Goal: Task Accomplishment & Management: Complete application form

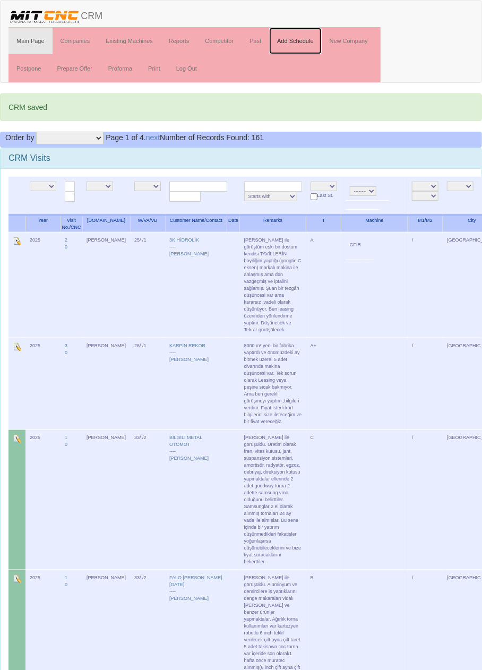
click at [300, 40] on link "Add Schedule" at bounding box center [295, 41] width 53 height 27
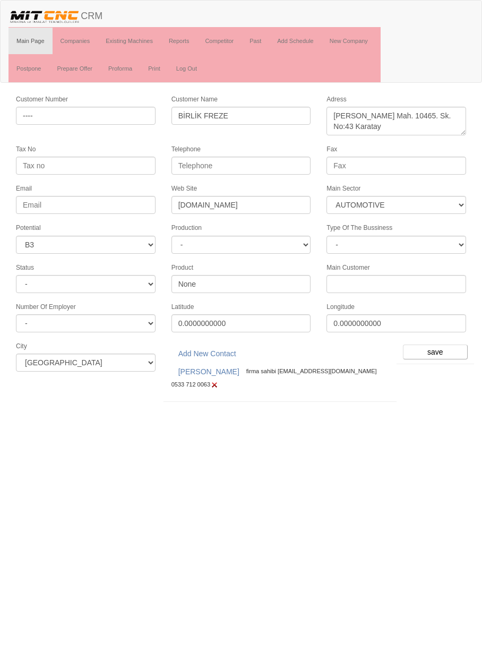
select select "370"
select select "6"
click at [439, 345] on input "save" at bounding box center [435, 352] width 65 height 15
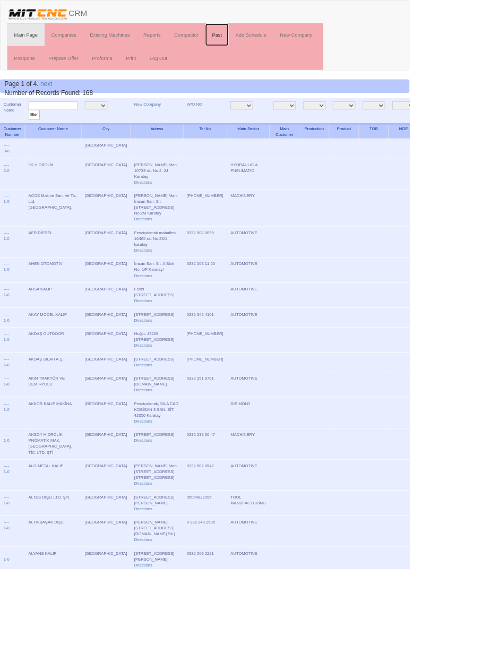
click at [258, 40] on link "Past" at bounding box center [256, 41] width 28 height 27
click at [252, 39] on link "Past" at bounding box center [256, 41] width 28 height 27
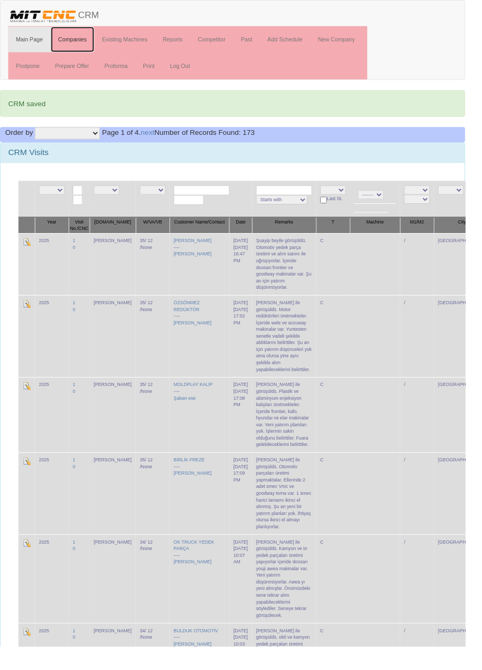
click at [74, 40] on link "Companies" at bounding box center [76, 41] width 46 height 27
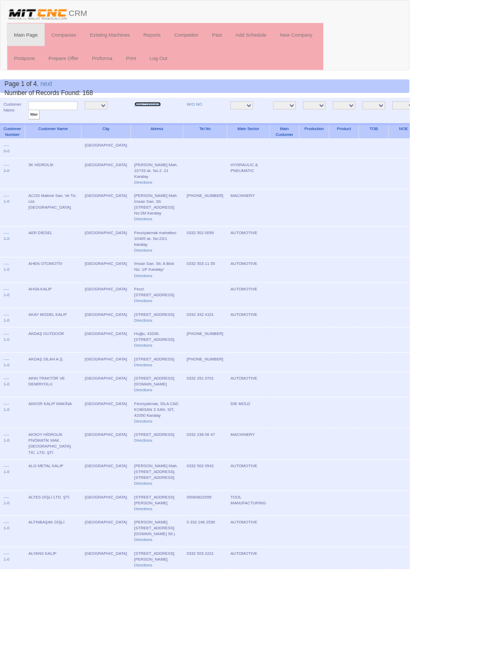
click at [158, 122] on link "New Company" at bounding box center [173, 122] width 31 height 5
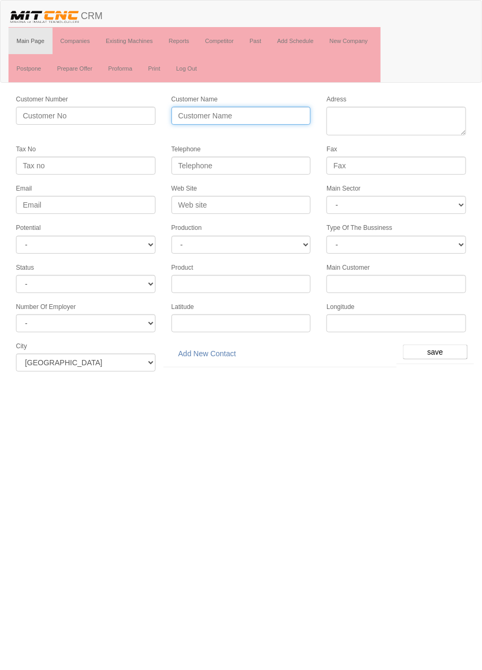
click at [256, 118] on input "Customer Name" at bounding box center [242, 116] width 140 height 18
type input "İmz"
type input "İMZA KALIP PLASTİK"
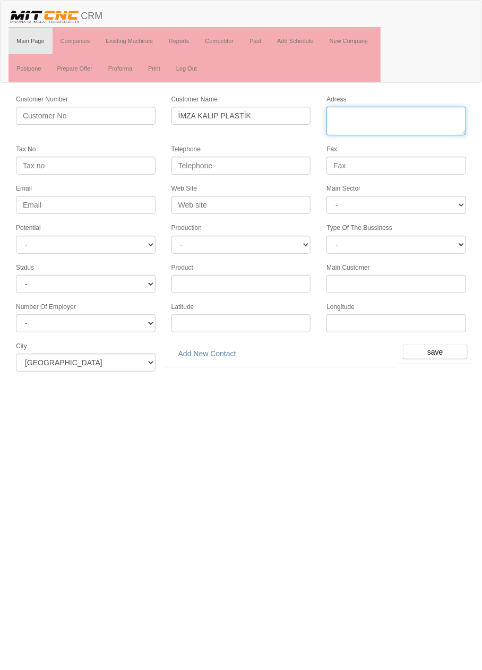
click at [385, 114] on textarea "Adress" at bounding box center [397, 121] width 140 height 29
paste textarea "Fevziçakmak, 10757. Sokak Elit Sanayi Sitesi A Blok No:5C, 42050 Karatay"
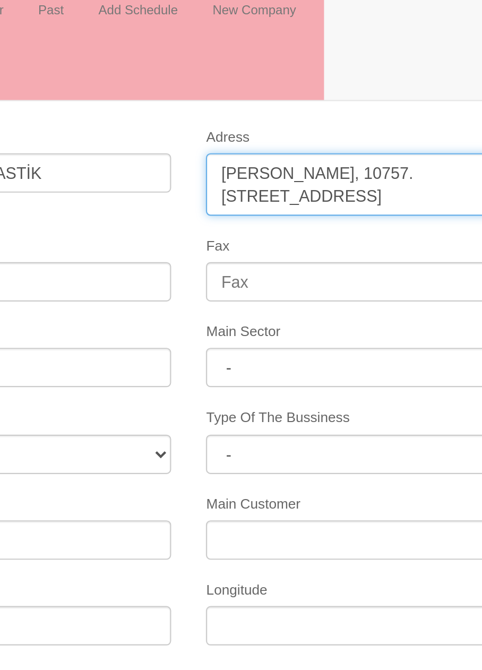
click at [449, 118] on textarea "Adress" at bounding box center [397, 121] width 140 height 29
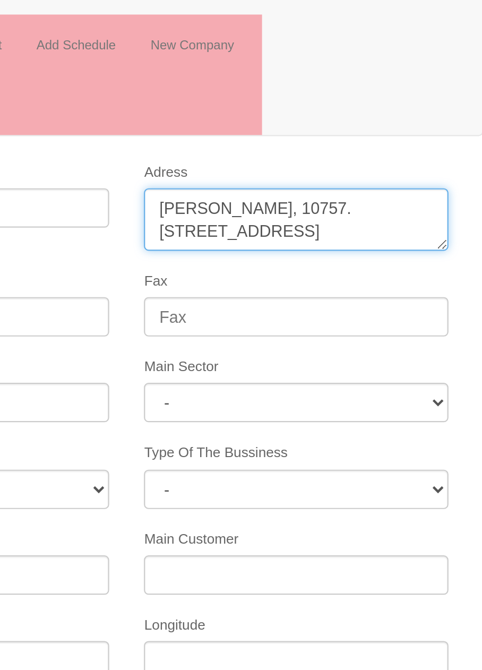
scroll to position [0, 0]
click at [380, 116] on textarea "Adress" at bounding box center [397, 121] width 140 height 29
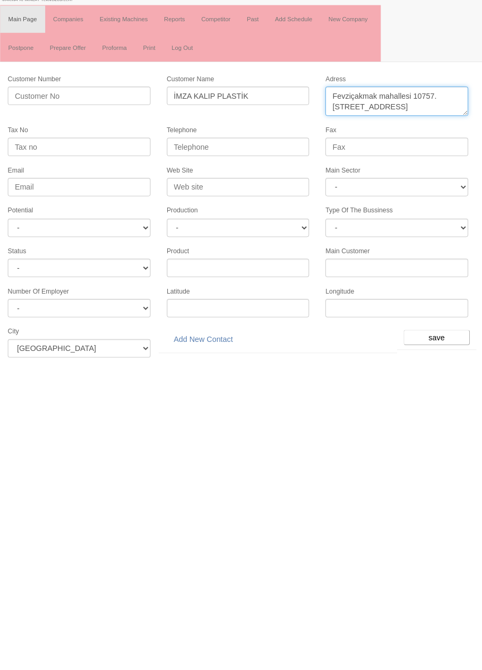
type textarea "Fevziçakmak mahallesi 10757. Sokak Elit Sanayi Sitesi A Blok No:5C Karatay"
click at [126, 241] on select "- A1 A2 A3 B1 B2 B3 C1 C2 C3" at bounding box center [86, 245] width 140 height 18
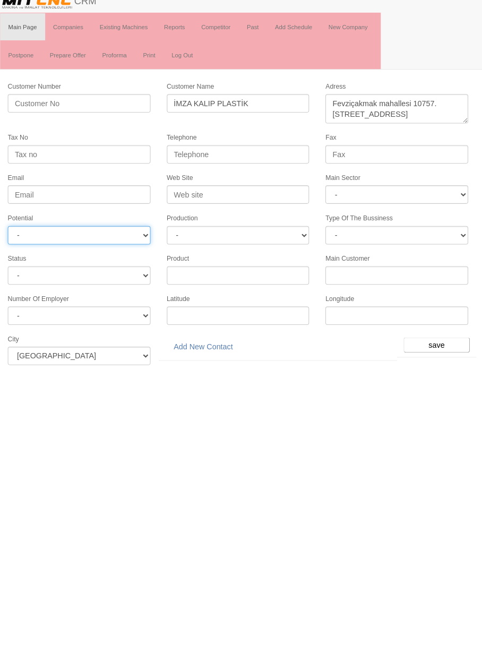
select select "6"
click at [276, 202] on input "Web Site" at bounding box center [242, 205] width 140 height 18
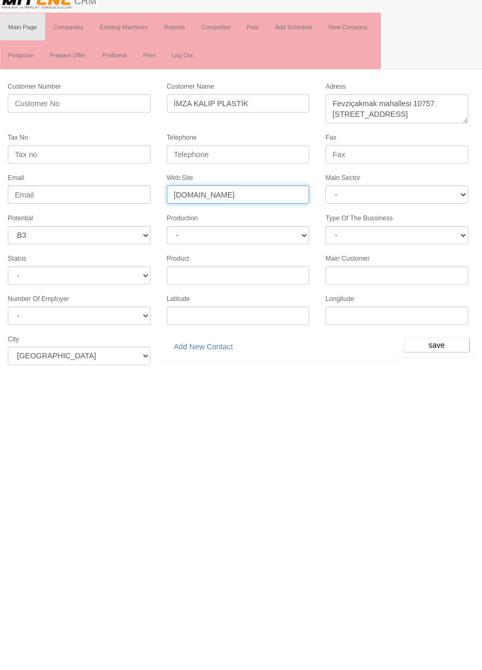
type input "www.imzaplastik.com.tr"
click at [419, 165] on input "Fax" at bounding box center [397, 166] width 140 height 18
click at [423, 161] on input "Fax" at bounding box center [397, 166] width 140 height 18
click at [411, 202] on select "- DIE MOLD MACHINERY DEFENCE ELECTRICAL COMPONENTS MEDICAL TOOL MANUFACTURING J…" at bounding box center [397, 205] width 140 height 18
select select "370"
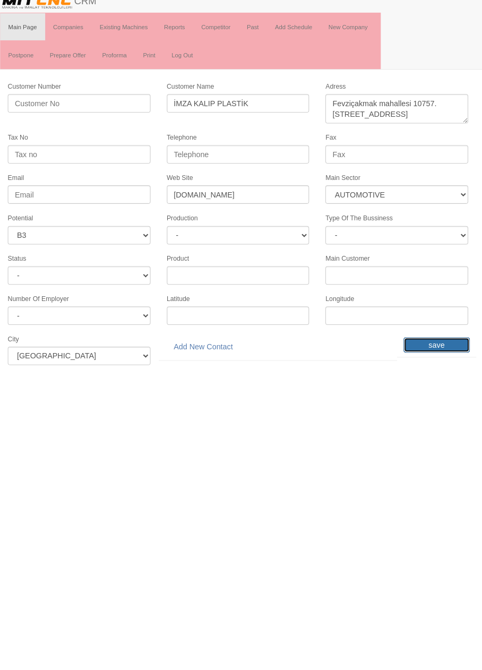
click at [440, 347] on input "save" at bounding box center [435, 352] width 65 height 15
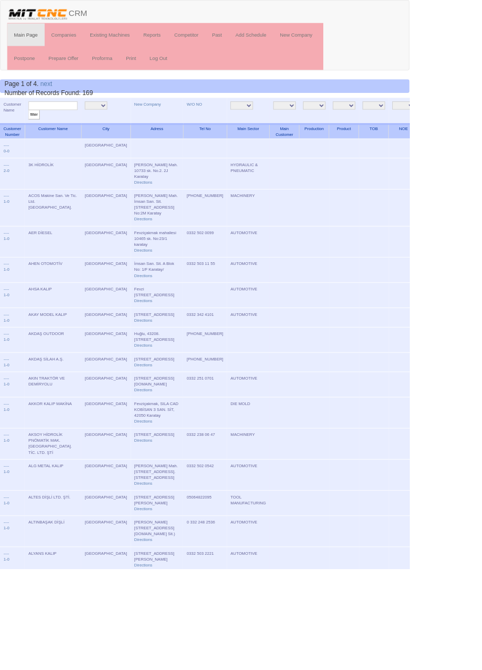
click at [71, 122] on input "text" at bounding box center [62, 124] width 58 height 10
type input "İmza"
click at [33, 130] on input "filter" at bounding box center [39, 135] width 13 height 11
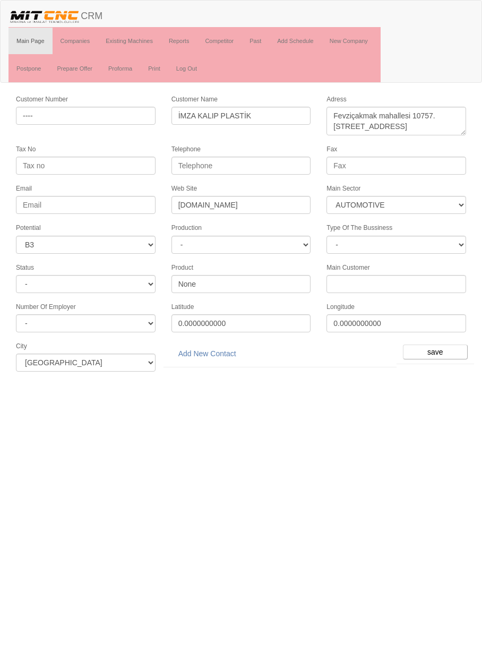
select select "370"
select select "6"
click at [215, 349] on link "Add New Contact" at bounding box center [208, 354] width 72 height 18
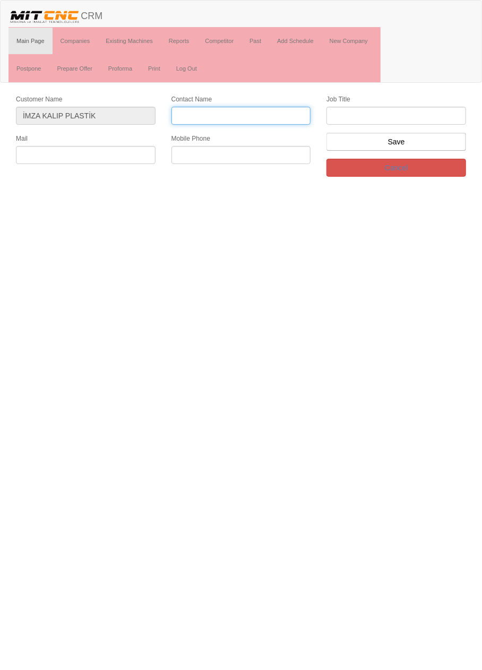
click at [264, 112] on input "Contact Name" at bounding box center [242, 116] width 140 height 18
type input "[PERSON_NAME]"
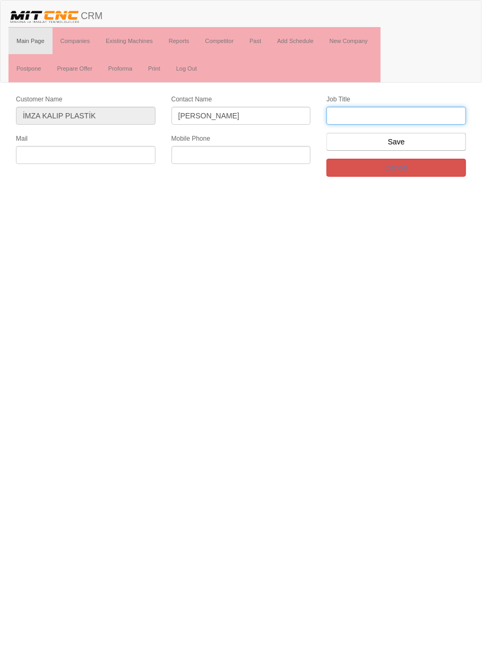
click at [393, 116] on input "text" at bounding box center [397, 116] width 140 height 18
type input "Firma sahibi"
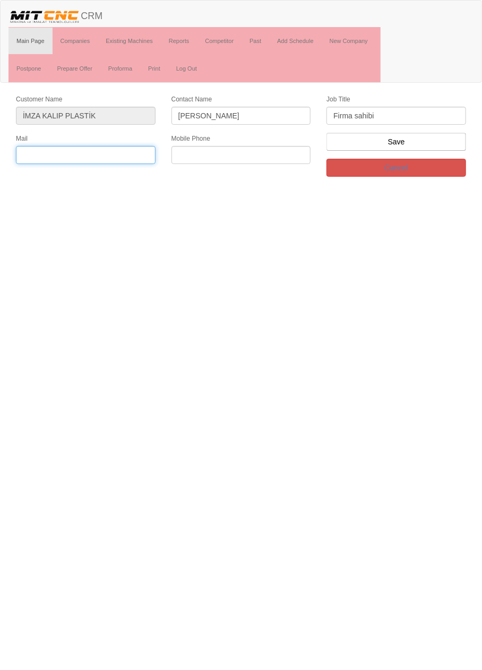
click at [111, 154] on input "text" at bounding box center [86, 155] width 140 height 18
paste input "[EMAIL_ADDRESS][DOMAIN_NAME]"
type input "[EMAIL_ADDRESS][DOMAIN_NAME]"
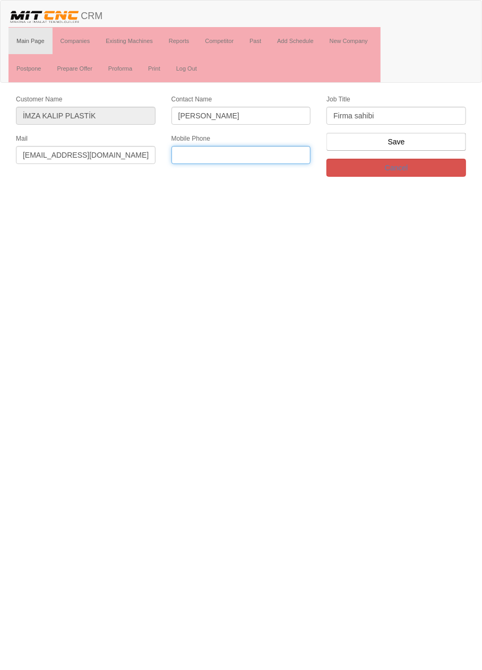
paste input "+903323423055"
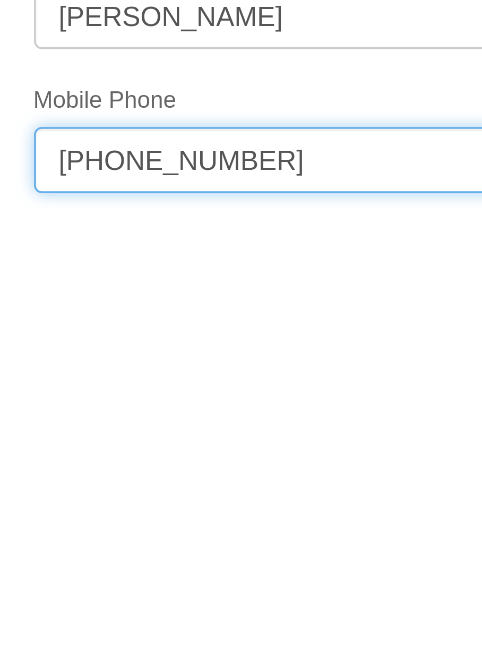
click at [216, 151] on input "+903323423055" at bounding box center [242, 155] width 140 height 18
click at [203, 151] on input "+90332342 3055" at bounding box center [242, 155] width 140 height 18
click at [186, 153] on input "+90332 342 3055" at bounding box center [242, 155] width 140 height 18
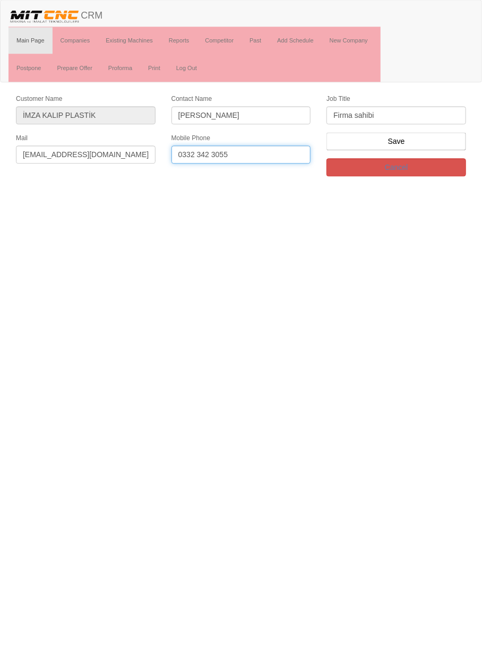
type input "0332 342 3055"
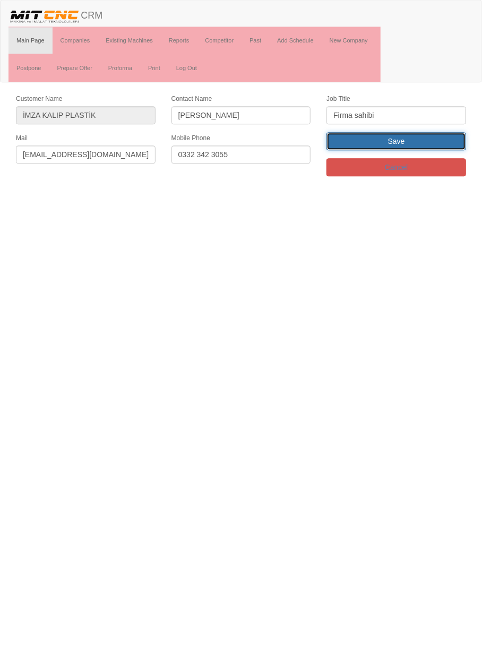
click at [428, 144] on input "Save" at bounding box center [397, 142] width 140 height 18
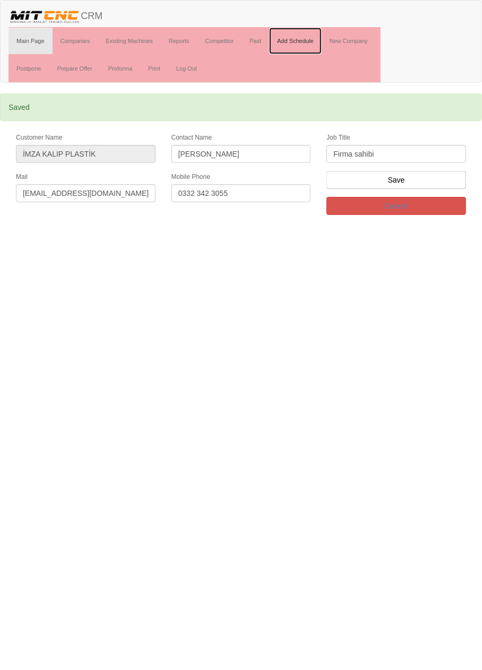
click at [304, 40] on link "Add Schedule" at bounding box center [295, 41] width 53 height 27
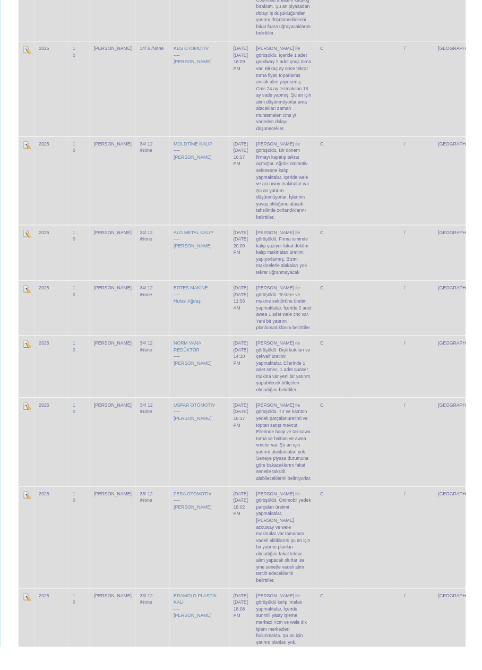
scroll to position [1814, 0]
copy td "Ellerinde 1 adet smec, 1 adet quaser makina var yeni bir yatırım yapabilecek bü…"
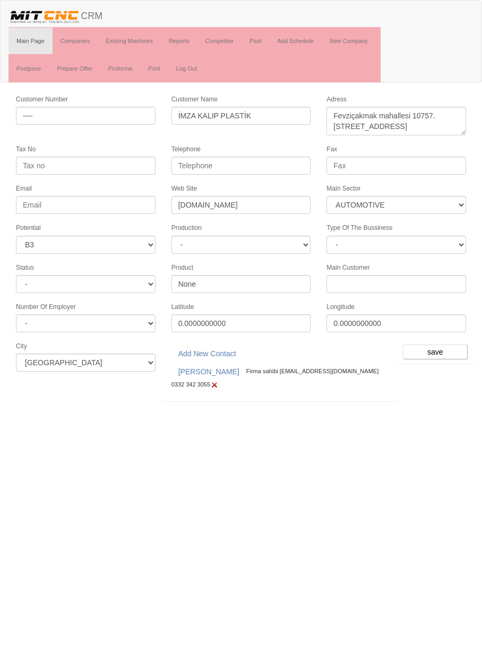
select select "370"
select select "6"
click at [436, 345] on input "save" at bounding box center [435, 352] width 65 height 15
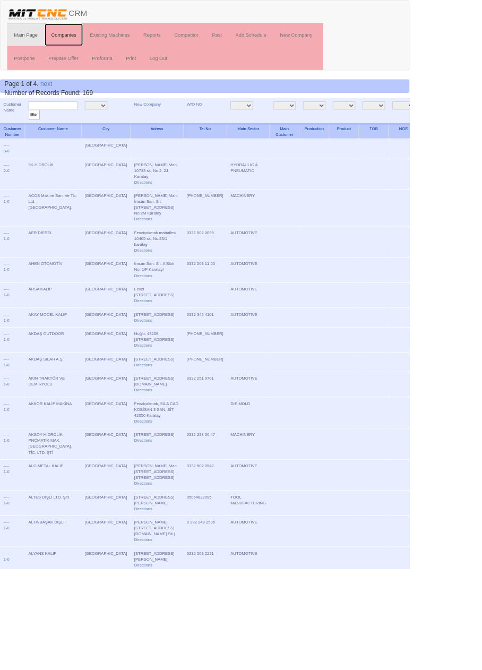
click at [75, 42] on link "Companies" at bounding box center [76, 41] width 46 height 27
click at [72, 124] on input "text" at bounding box center [62, 124] width 58 height 10
type input "İmza"
click at [33, 130] on input "filter" at bounding box center [39, 135] width 13 height 11
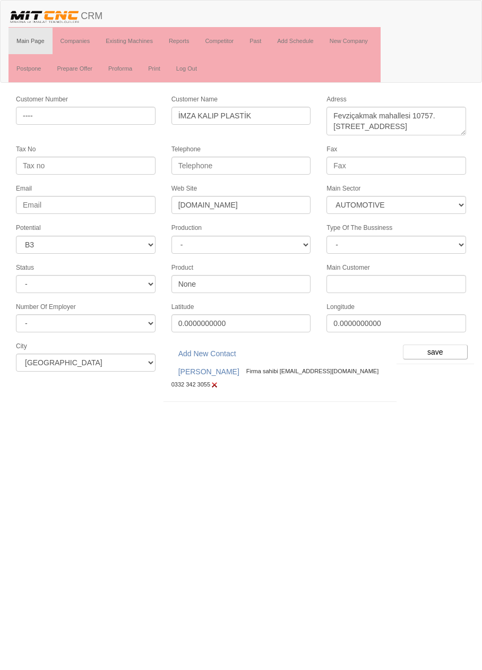
select select "370"
select select "6"
click at [213, 110] on input "İMZA KALIP PLASTİK" at bounding box center [242, 116] width 140 height 18
click at [280, 113] on input "İMZA PLASTİK" at bounding box center [242, 116] width 140 height 18
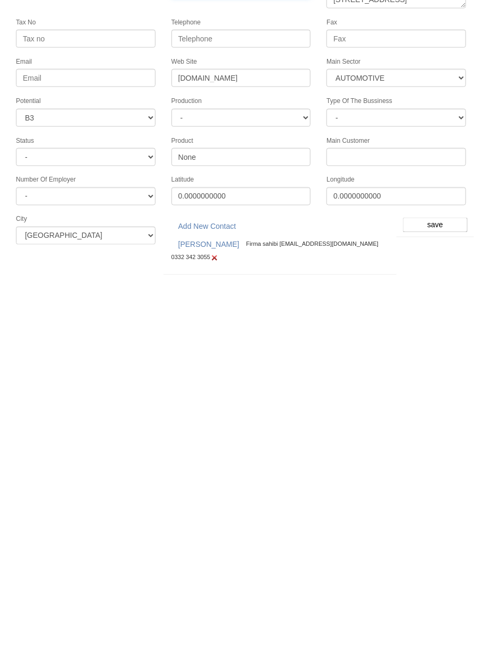
type input "İMZA PLASTİK KALIP"
click at [442, 345] on input "save" at bounding box center [435, 352] width 65 height 15
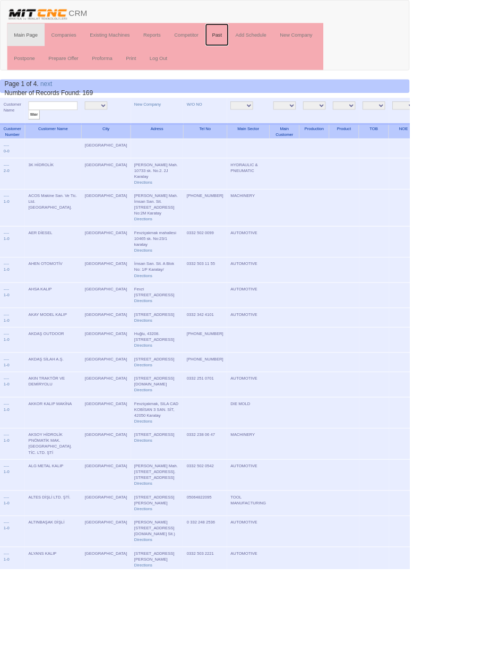
click at [259, 41] on link "Past" at bounding box center [256, 41] width 28 height 27
